Goal: Use online tool/utility: Utilize a website feature to perform a specific function

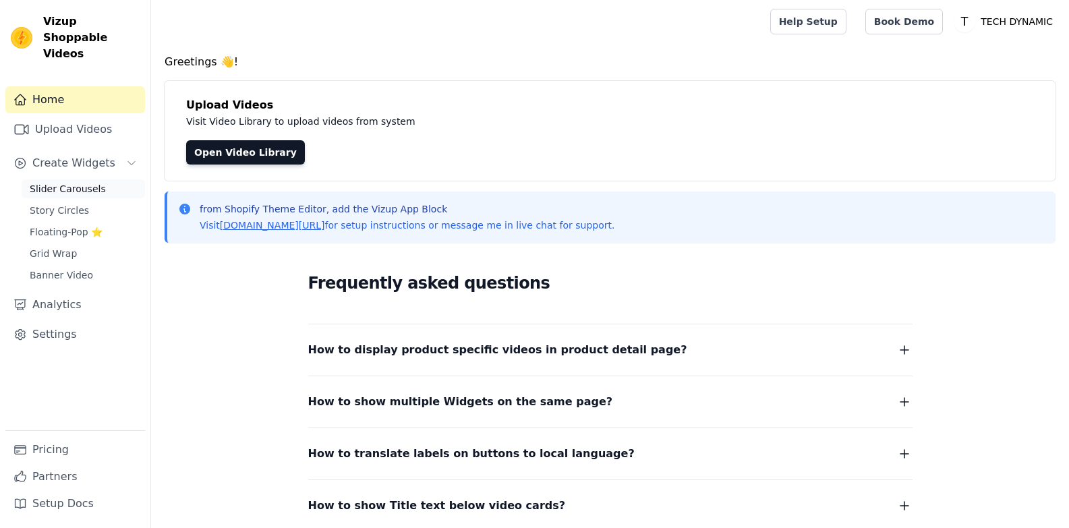
click at [65, 182] on span "Slider Carousels" at bounding box center [68, 188] width 76 height 13
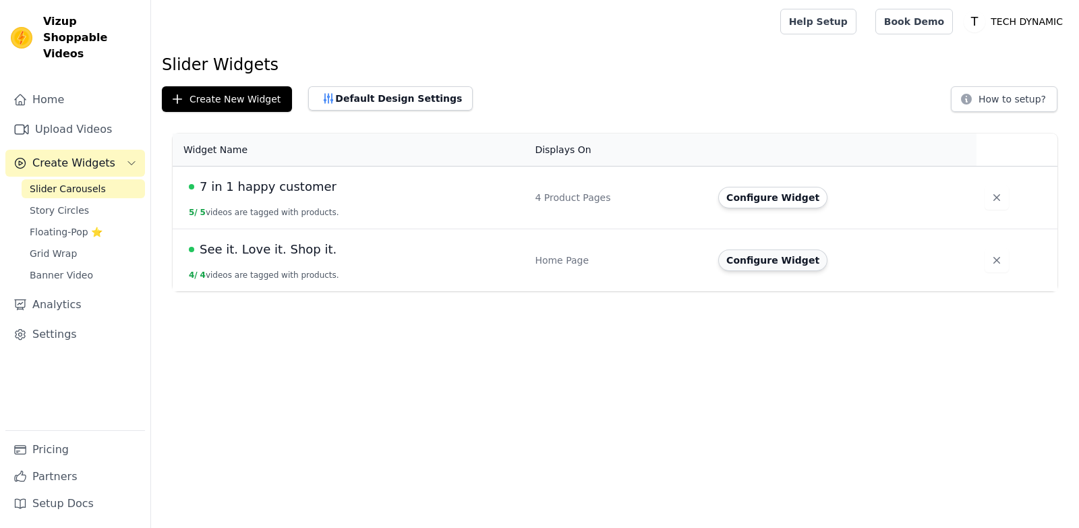
click at [774, 254] on button "Configure Widget" at bounding box center [772, 260] width 109 height 22
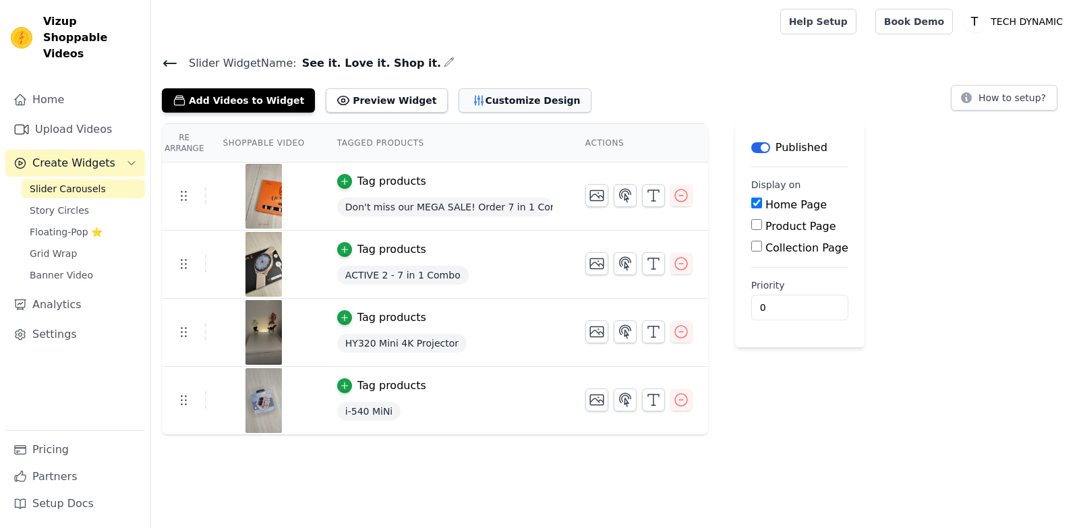
click at [475, 103] on button "Customize Design" at bounding box center [525, 100] width 133 height 24
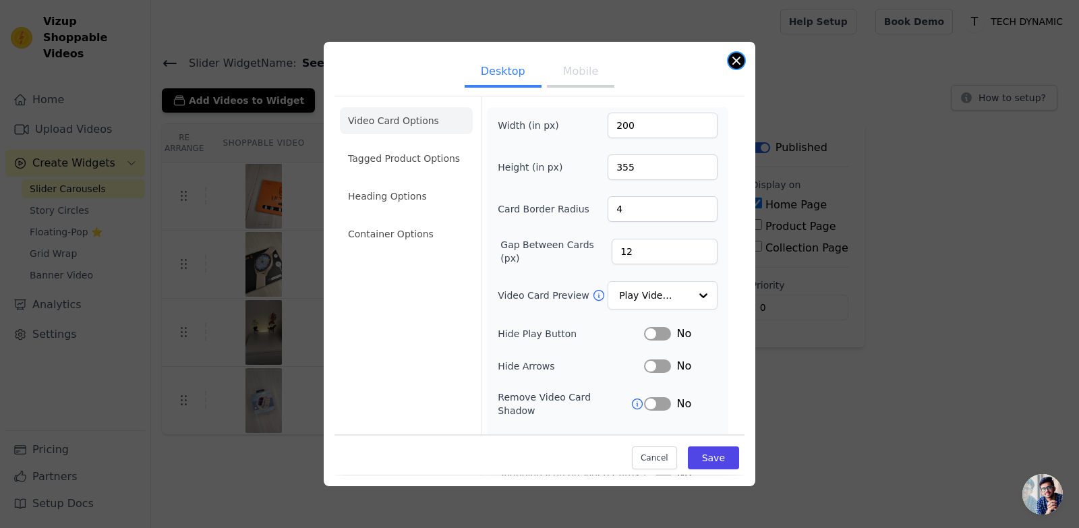
click at [730, 58] on button "Close modal" at bounding box center [736, 61] width 16 height 16
